Goal: Information Seeking & Learning: Learn about a topic

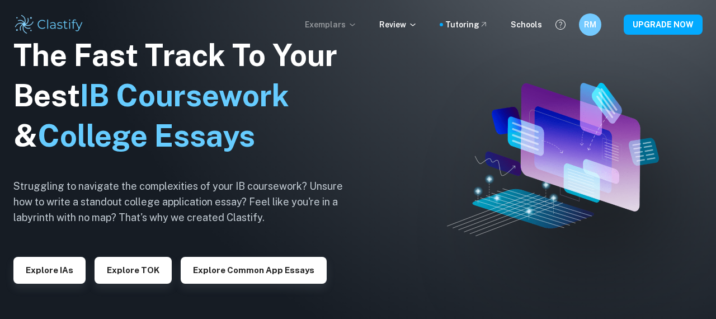
click at [346, 24] on p "Exemplars" at bounding box center [331, 24] width 52 height 12
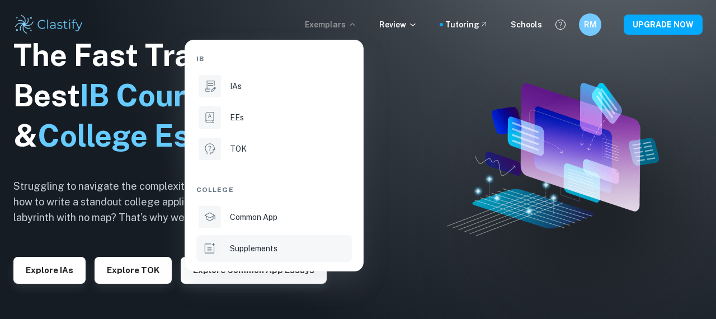
click at [274, 247] on p "Supplements" at bounding box center [254, 248] width 48 height 12
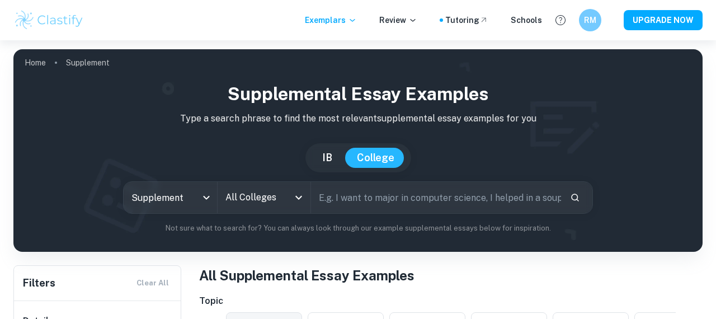
click at [258, 199] on input "All Colleges" at bounding box center [256, 197] width 67 height 21
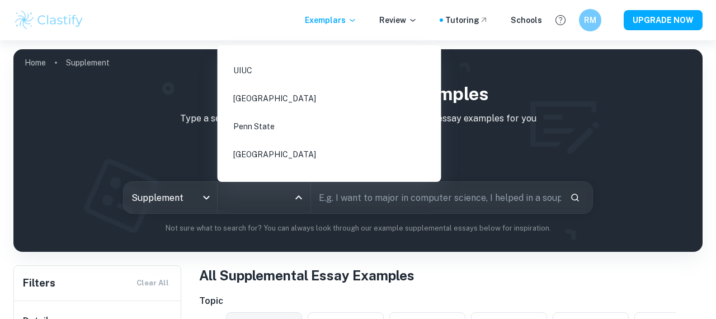
scroll to position [577, 0]
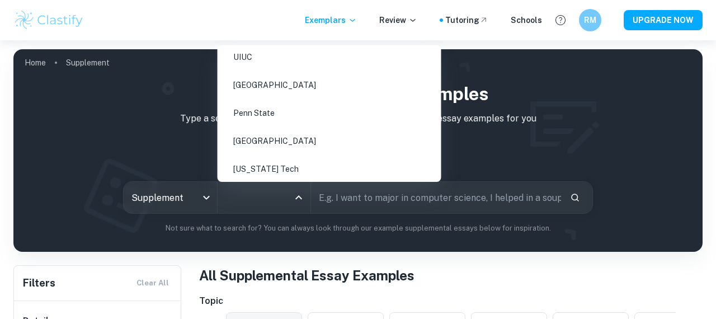
click at [254, 130] on li "[GEOGRAPHIC_DATA]" at bounding box center [329, 141] width 215 height 26
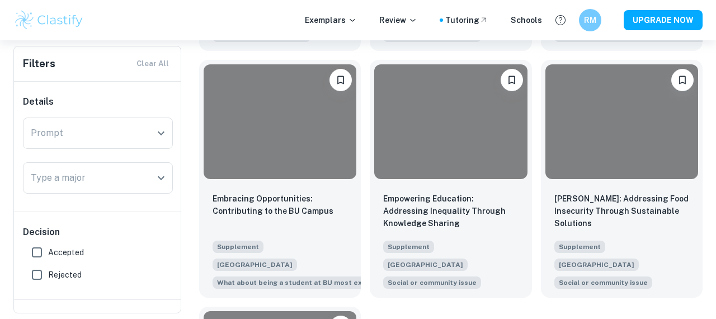
scroll to position [2712, 0]
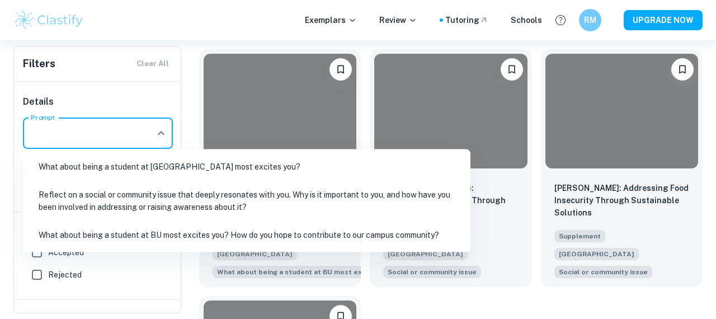
click at [90, 138] on input "Prompt" at bounding box center [89, 132] width 123 height 21
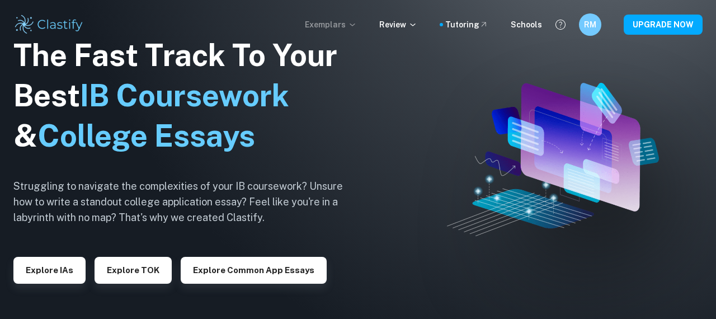
click at [342, 22] on p "Exemplars" at bounding box center [331, 24] width 52 height 12
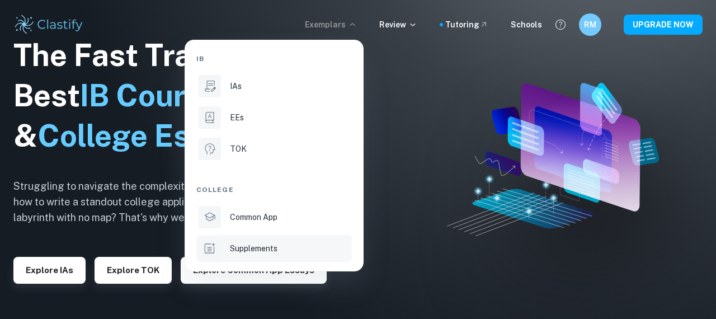
click at [259, 244] on p "Supplements" at bounding box center [254, 248] width 48 height 12
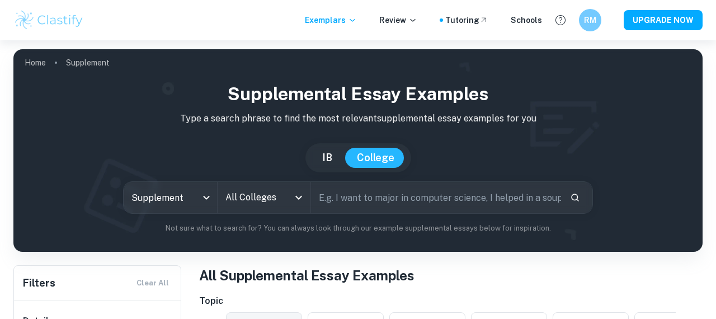
click at [280, 199] on input "All Colleges" at bounding box center [256, 197] width 67 height 21
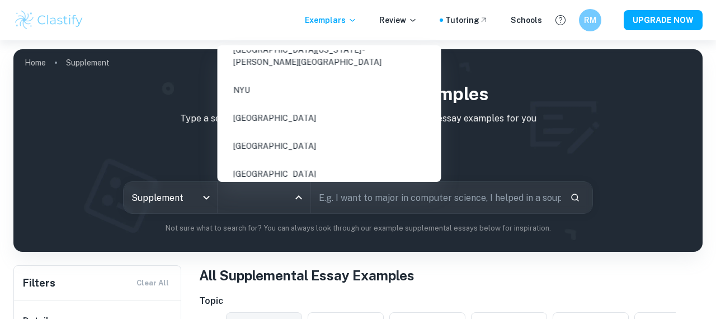
scroll to position [384, 0]
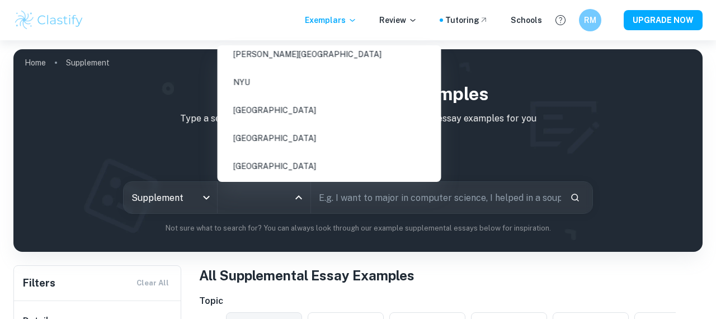
click at [268, 69] on li "NYU" at bounding box center [329, 82] width 215 height 26
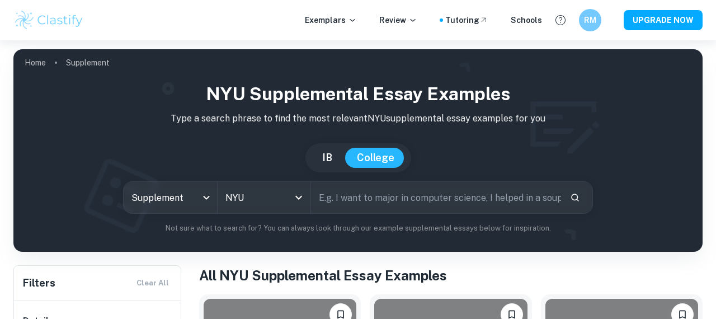
scroll to position [265, 0]
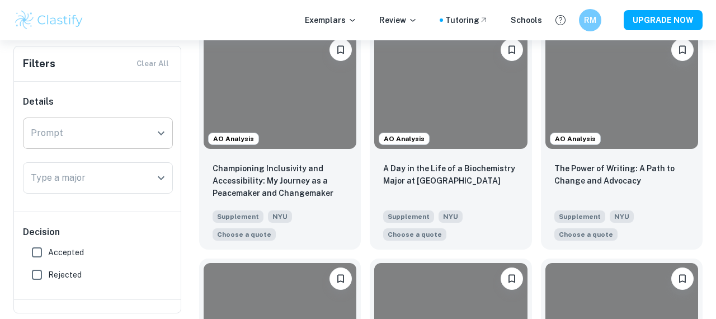
click at [77, 143] on input "Prompt" at bounding box center [89, 132] width 123 height 21
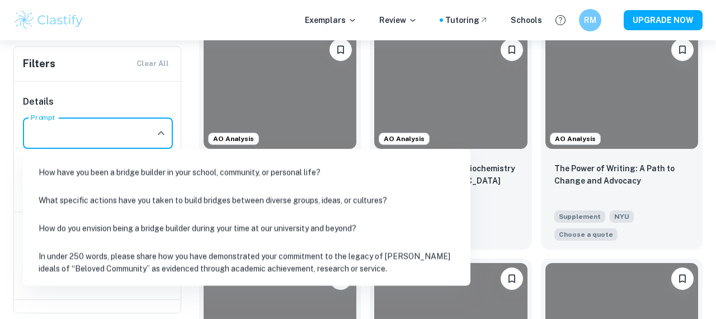
scroll to position [74, 0]
click at [157, 253] on li "In under 250 words, please share how you have demonstrated your commitment to t…" at bounding box center [246, 263] width 439 height 38
type input "In under 250 words, please share how you have demonstrated your commitment to t…"
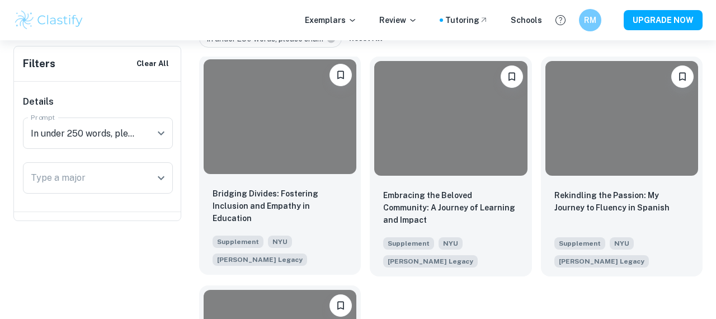
scroll to position [0, 0]
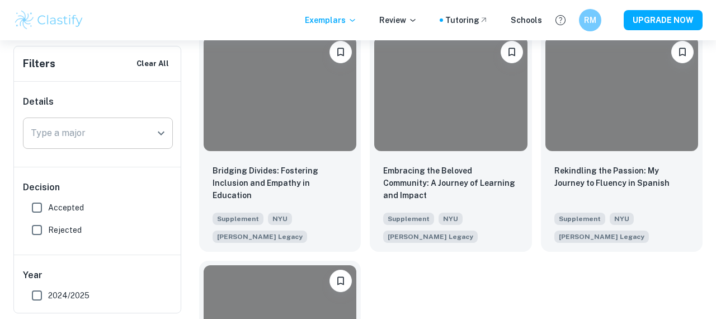
scroll to position [386, 0]
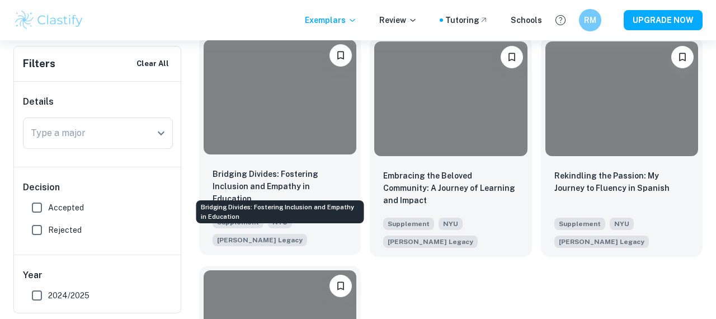
click at [281, 174] on p "Bridging Divides: Fostering Inclusion and Empathy in Education" at bounding box center [280, 186] width 135 height 37
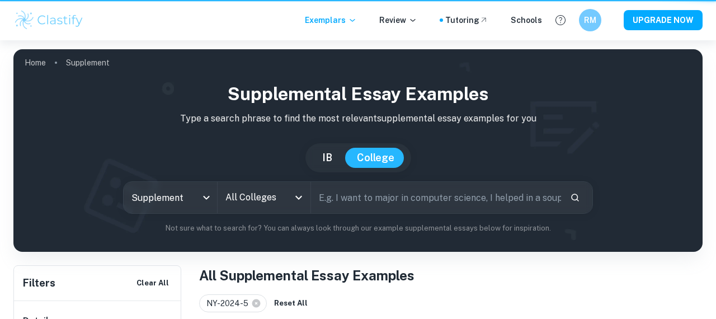
scroll to position [386, 0]
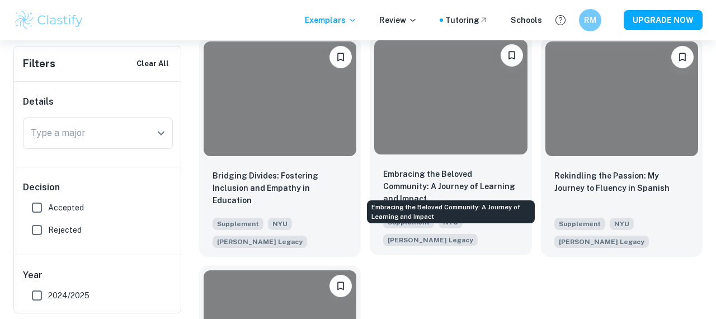
click at [425, 176] on p "Embracing the Beloved Community: A Journey of Learning and Impact" at bounding box center [450, 186] width 135 height 37
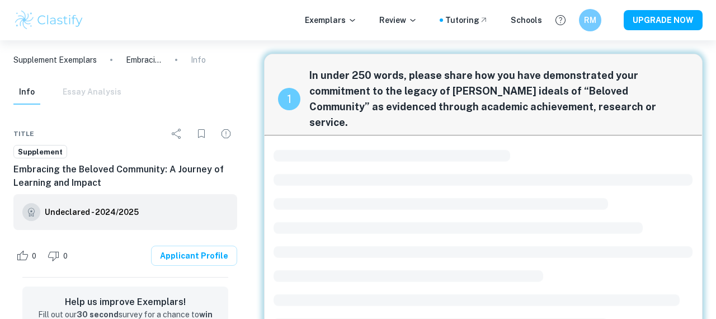
scroll to position [26, 0]
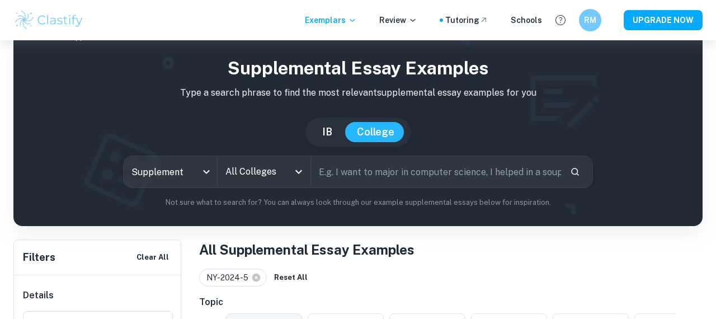
scroll to position [386, 0]
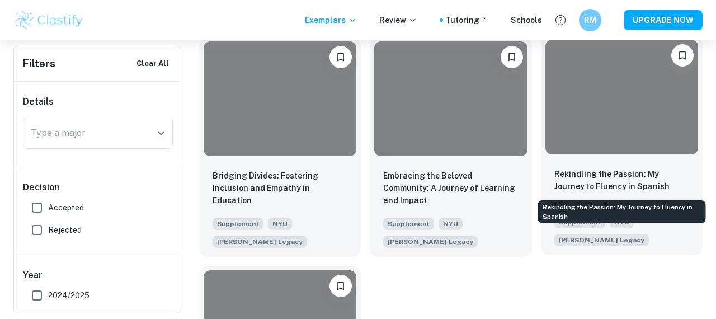
click at [613, 177] on p "Rekindling the Passion: My Journey to Fluency in Spanish" at bounding box center [621, 180] width 135 height 25
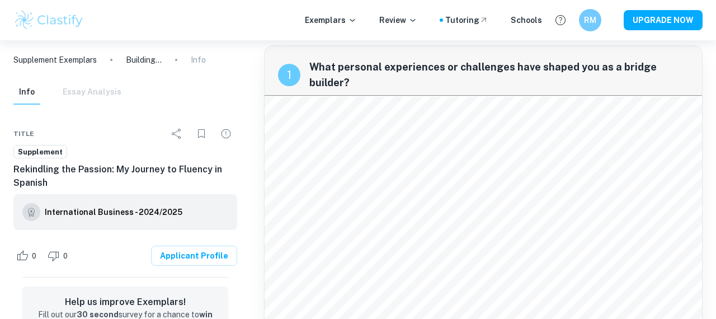
scroll to position [4, 0]
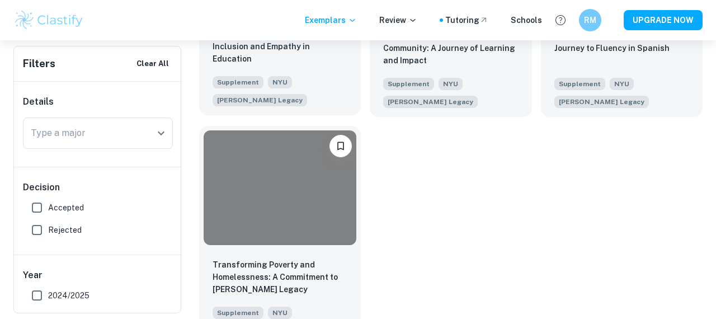
scroll to position [553, 0]
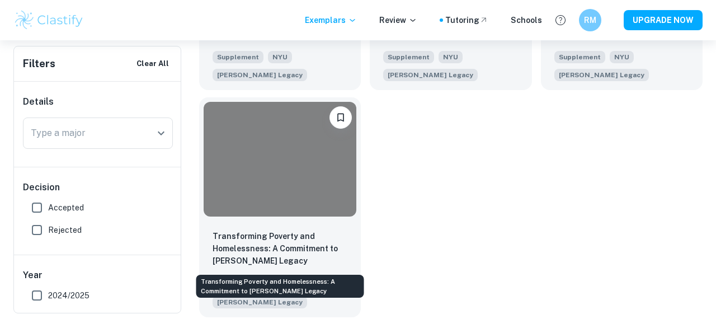
click at [272, 236] on p "Transforming Poverty and Homelessness: A Commitment to [PERSON_NAME] Legacy" at bounding box center [280, 248] width 135 height 37
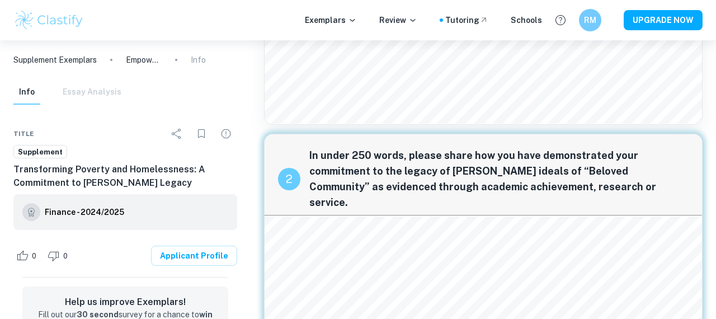
scroll to position [287, 0]
